Goal: Navigation & Orientation: Find specific page/section

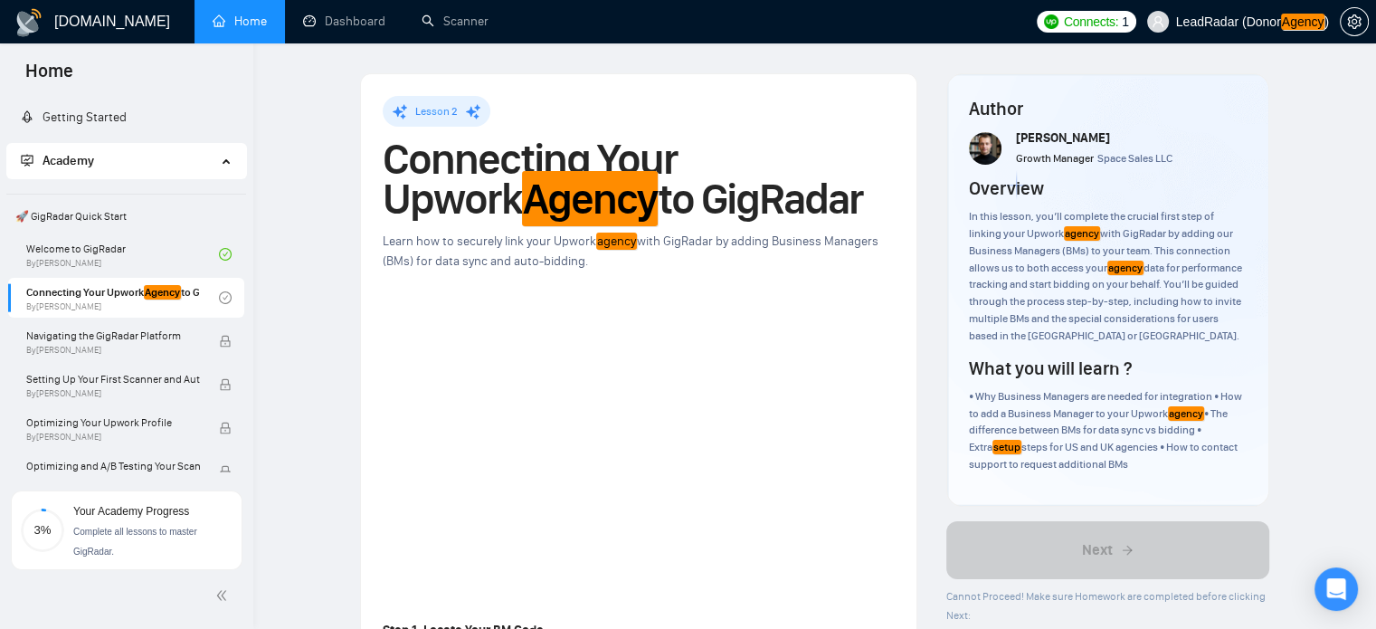
click at [248, 14] on link "Home" at bounding box center [240, 21] width 54 height 15
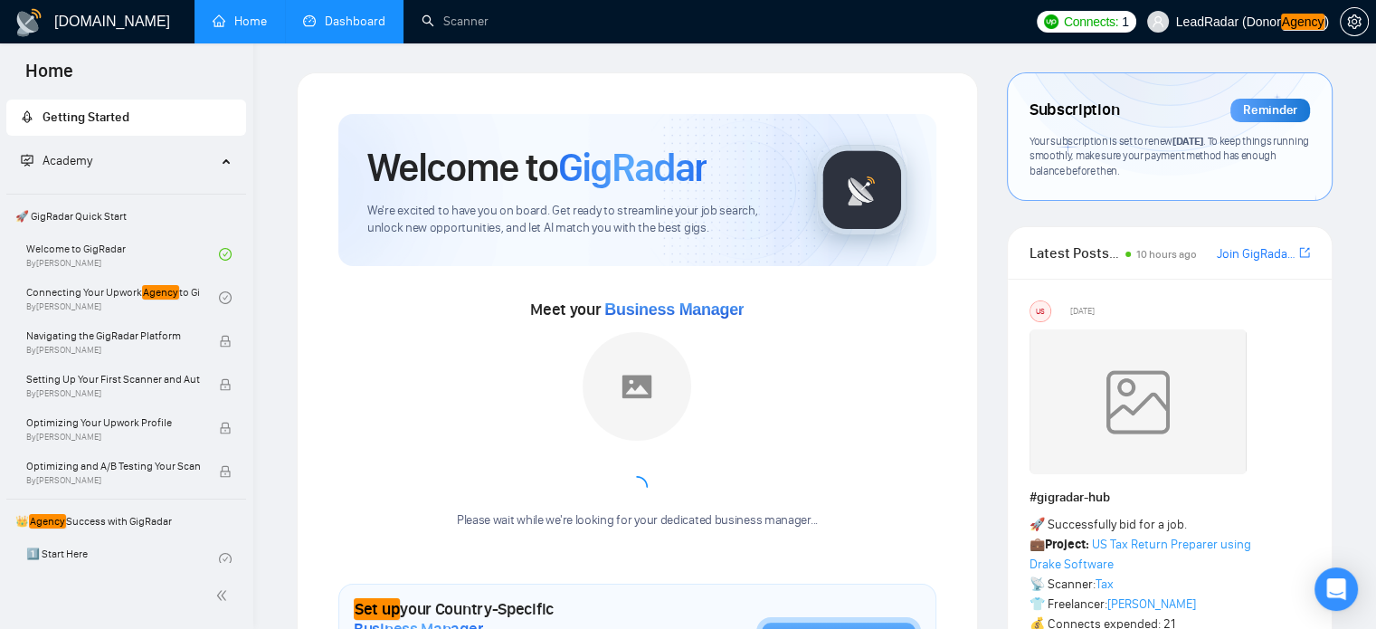
click at [357, 18] on link "Dashboard" at bounding box center [344, 21] width 82 height 15
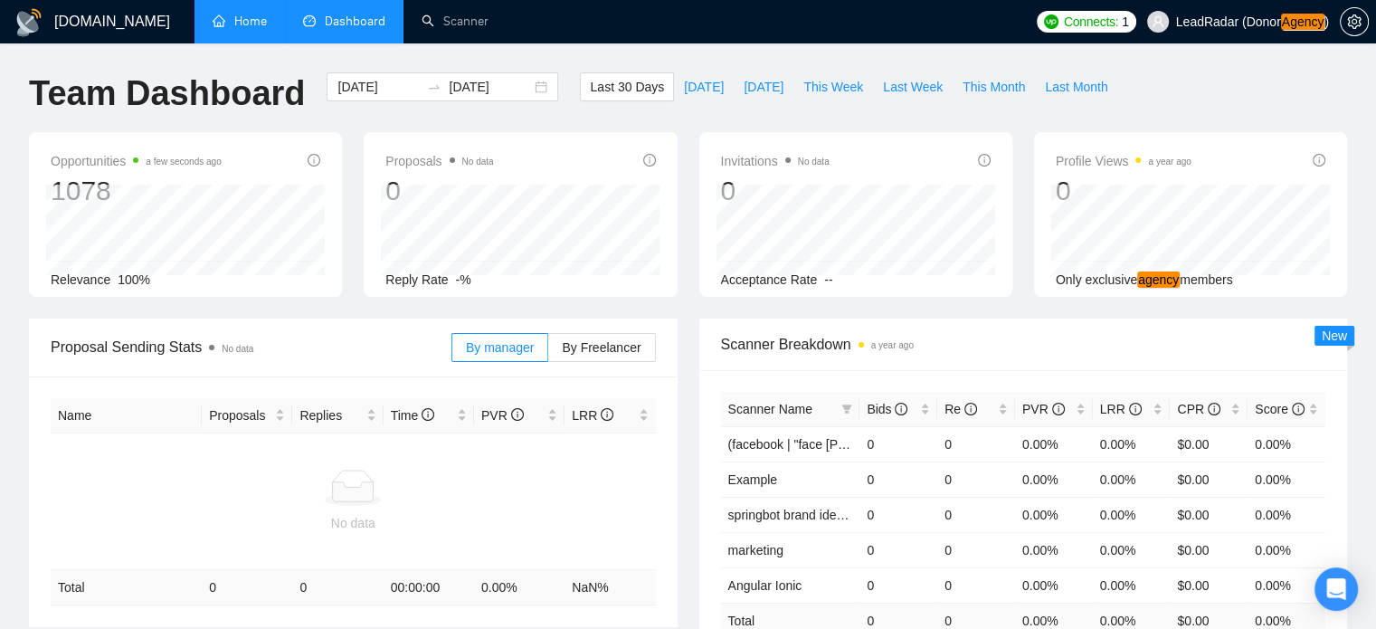
click at [225, 22] on link "Home" at bounding box center [240, 21] width 54 height 15
